Goal: Transaction & Acquisition: Purchase product/service

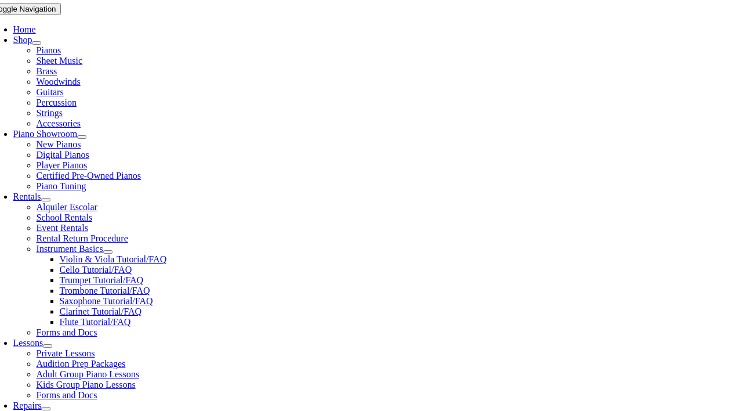
scroll to position [235, 0]
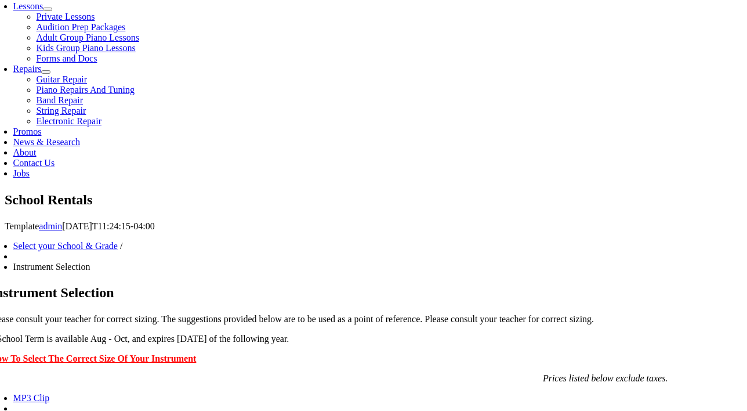
scroll to position [573, 0]
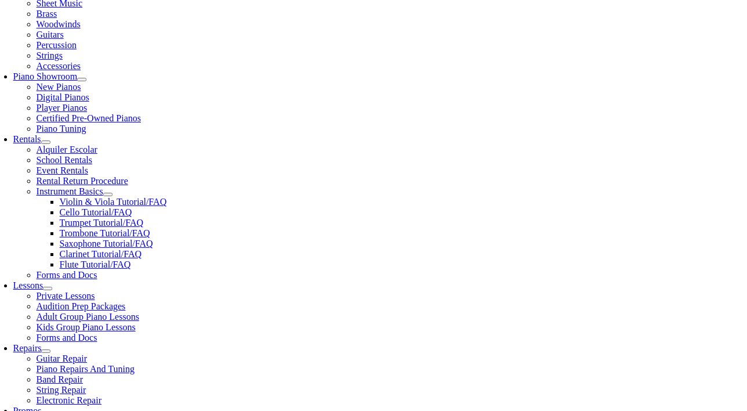
scroll to position [285, 0]
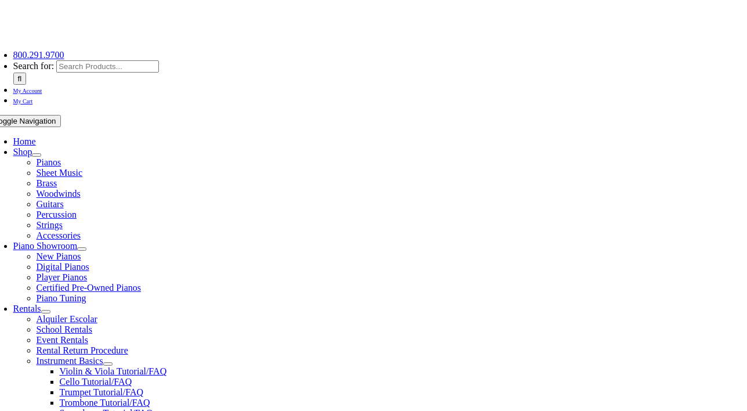
scroll to position [1, 0]
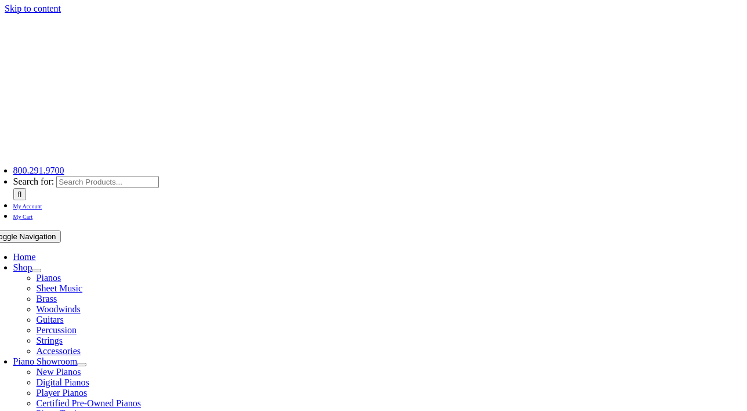
type input "1"
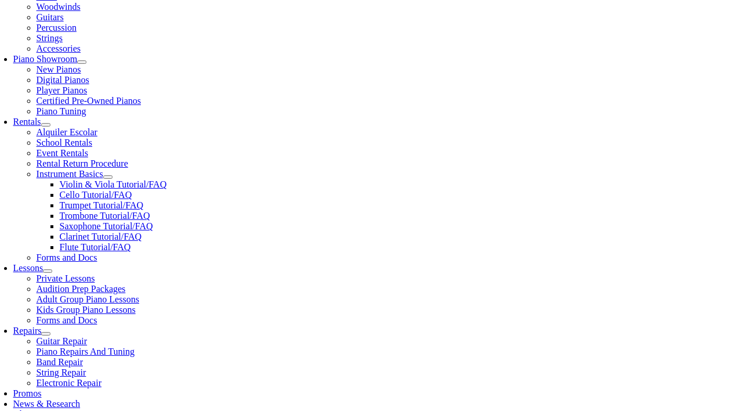
scroll to position [304, 0]
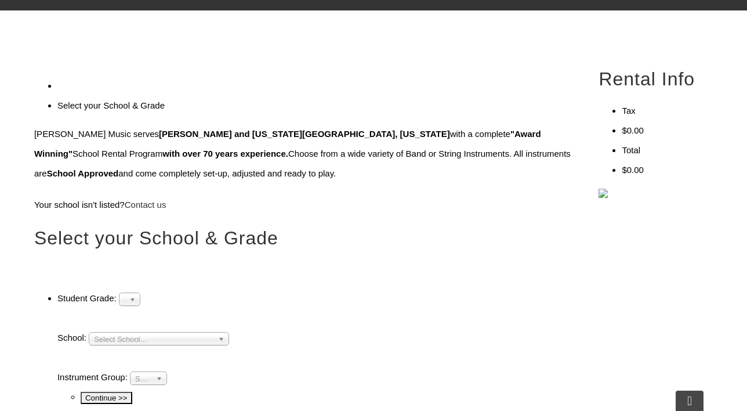
click at [125, 293] on span "Select Grade..." at bounding box center [124, 300] width 1 height 14
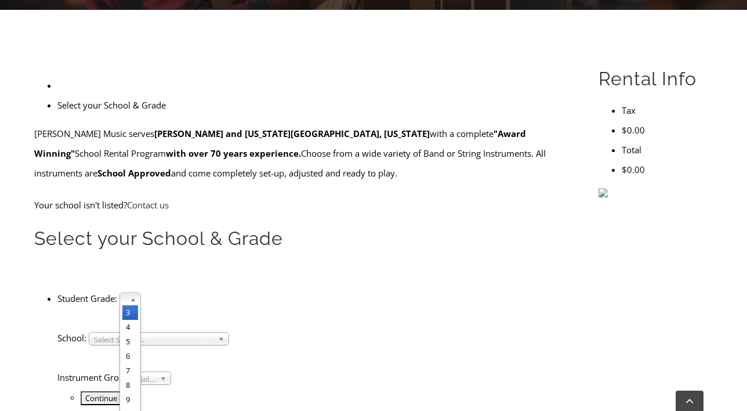
click at [138, 305] on li "3" at bounding box center [130, 312] width 16 height 14
click at [172, 332] on span "Select School..." at bounding box center [153, 339] width 119 height 14
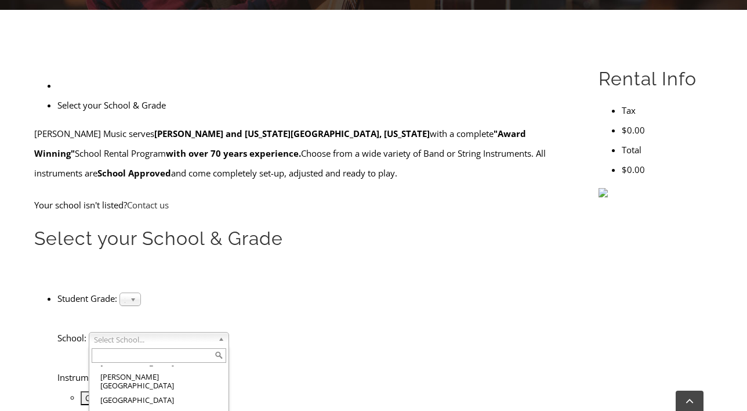
scroll to position [132, 0]
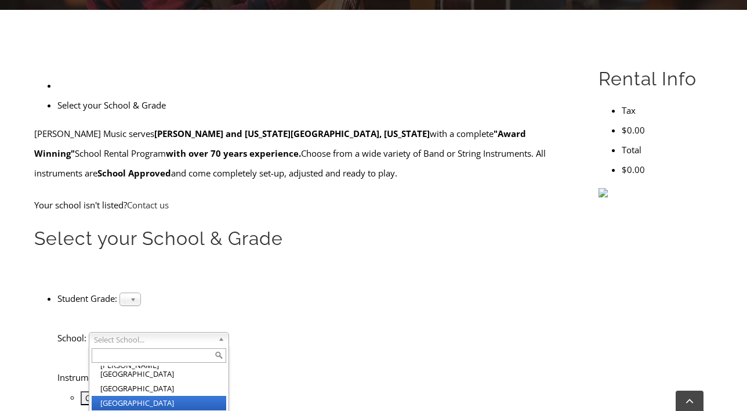
click at [191, 395] on li "[GEOGRAPHIC_DATA]" at bounding box center [159, 402] width 135 height 14
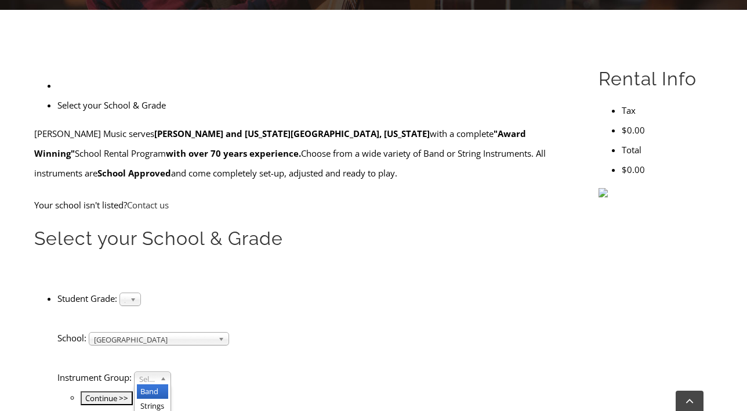
click at [155, 372] on span "Select Instrument Group..." at bounding box center [147, 379] width 16 height 14
click at [164, 384] on div "Band Strings" at bounding box center [152, 400] width 37 height 32
click at [168, 398] on li "Strings" at bounding box center [152, 405] width 31 height 14
click at [133, 391] on input "Continue >>" at bounding box center [107, 398] width 52 height 14
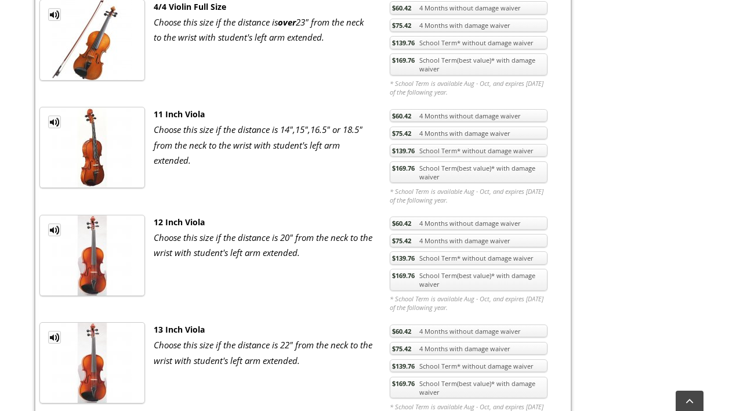
scroll to position [950, 0]
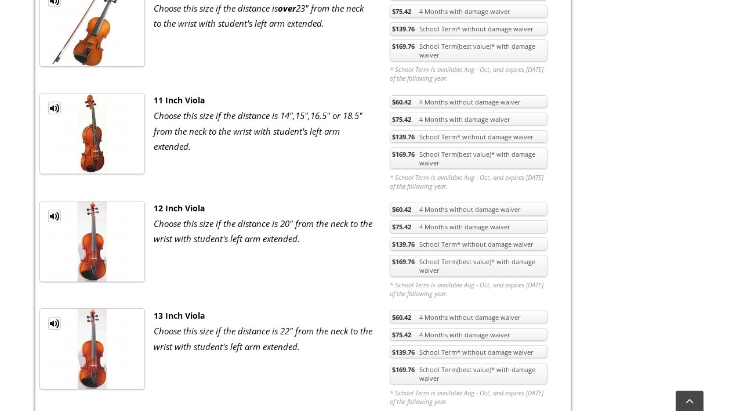
click at [433, 334] on link "$75.42 4 Months with damage waiver" at bounding box center [469, 334] width 158 height 13
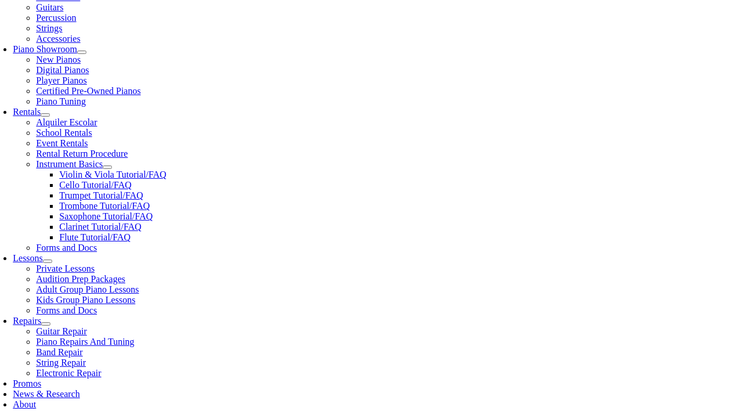
scroll to position [317, 0]
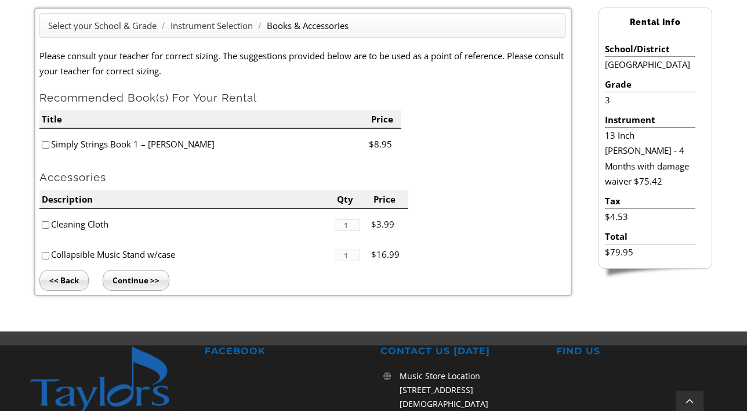
click at [139, 284] on input "Continue >>" at bounding box center [136, 280] width 67 height 21
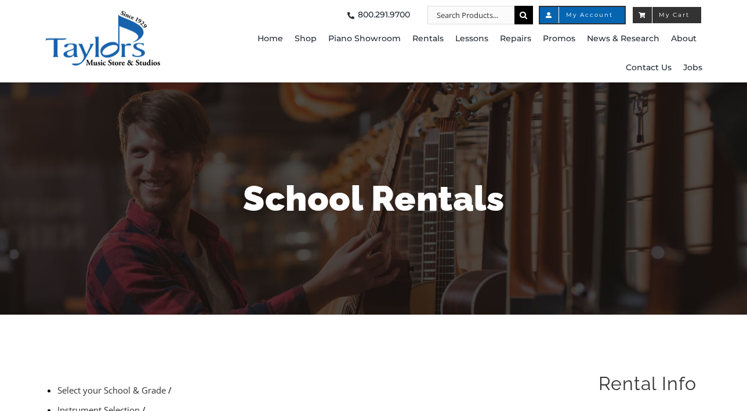
click at [664, 17] on span "My Cart" at bounding box center [666, 15] width 45 height 6
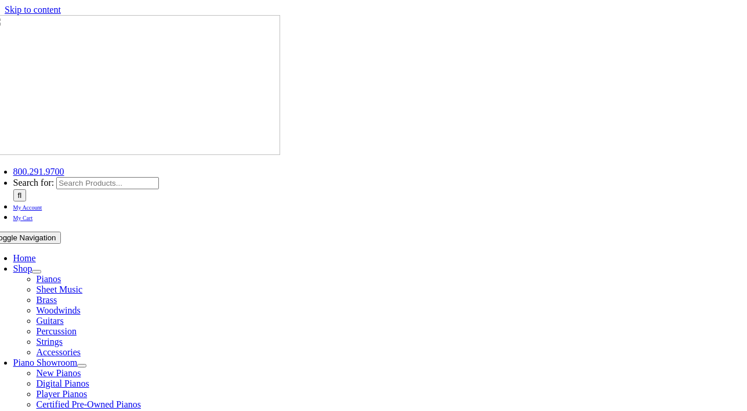
click at [42, 204] on span "My Account" at bounding box center [27, 207] width 29 height 6
